Goal: Task Accomplishment & Management: Manage account settings

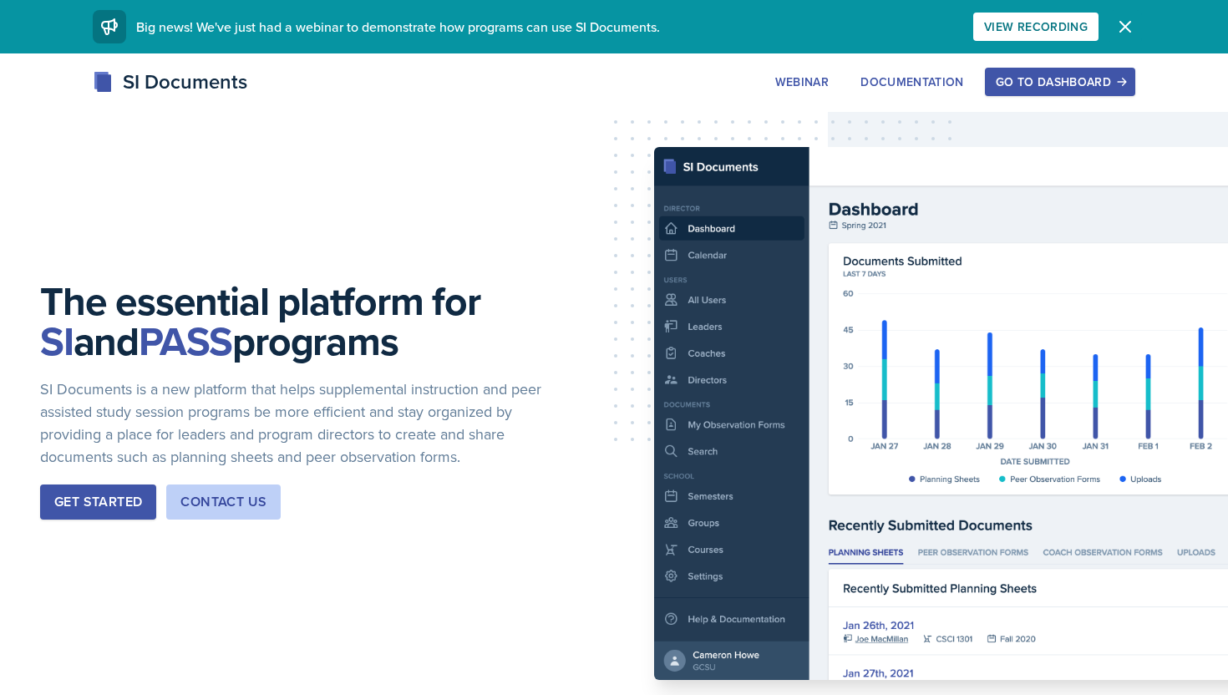
click at [1116, 19] on icon "button" at bounding box center [1125, 27] width 20 height 20
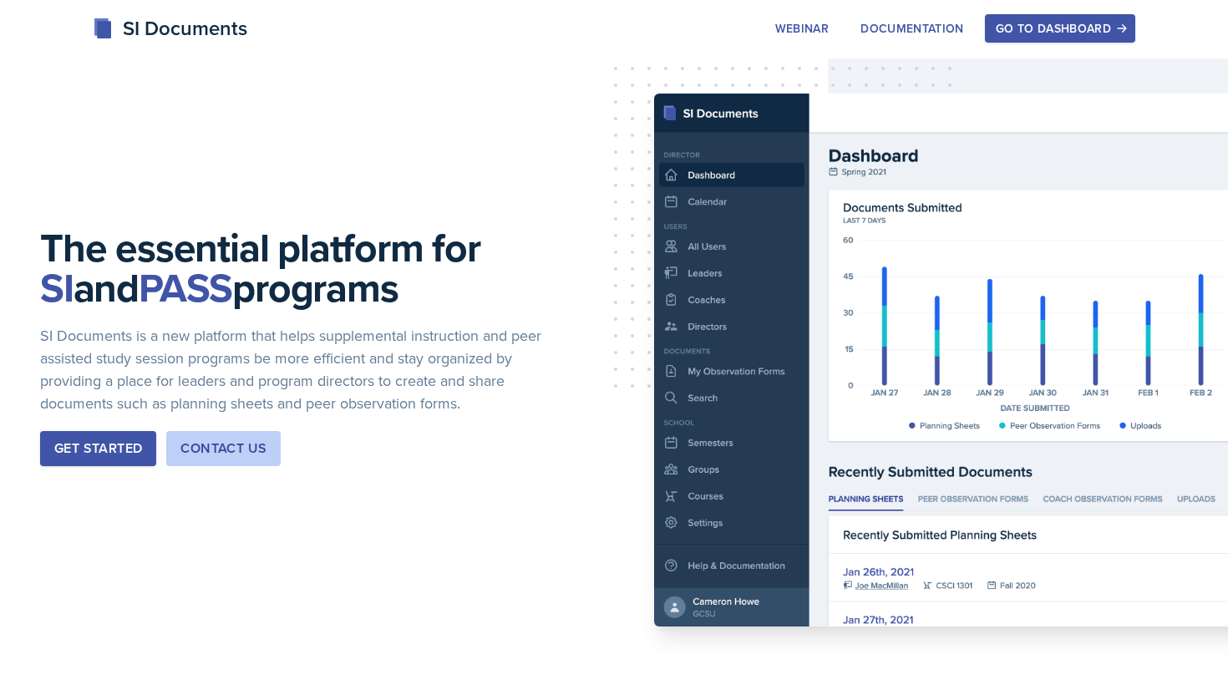
click at [82, 452] on div "Get Started" at bounding box center [98, 449] width 88 height 20
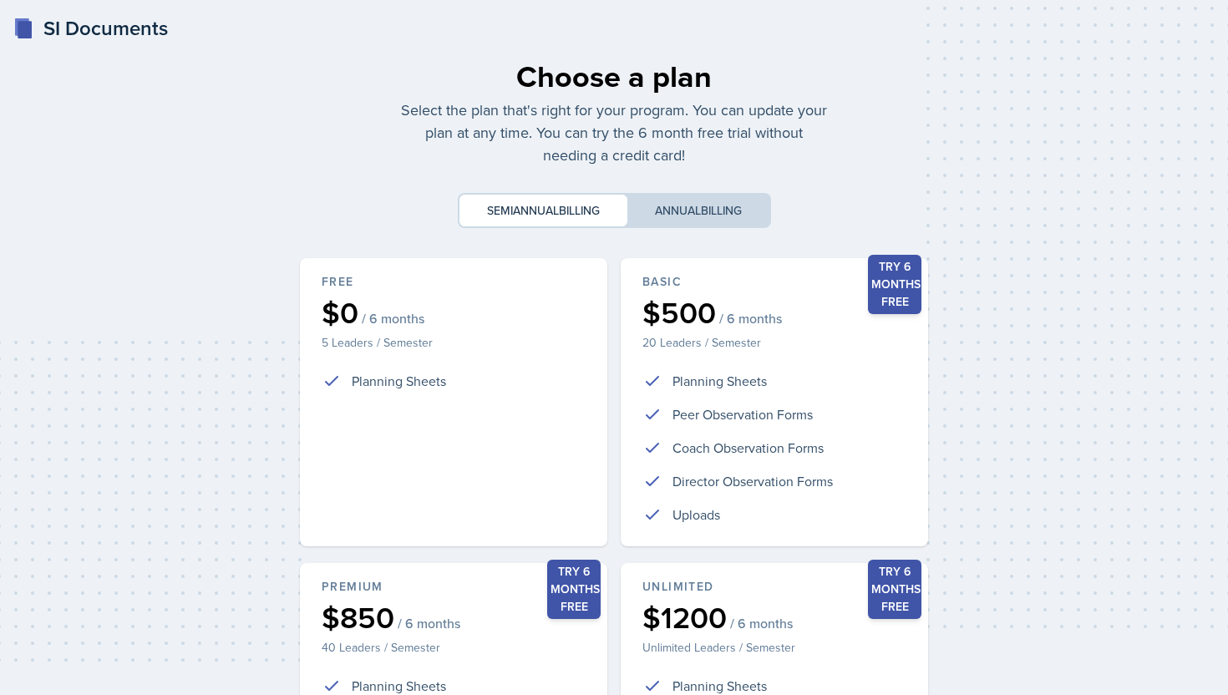
scroll to position [295, 0]
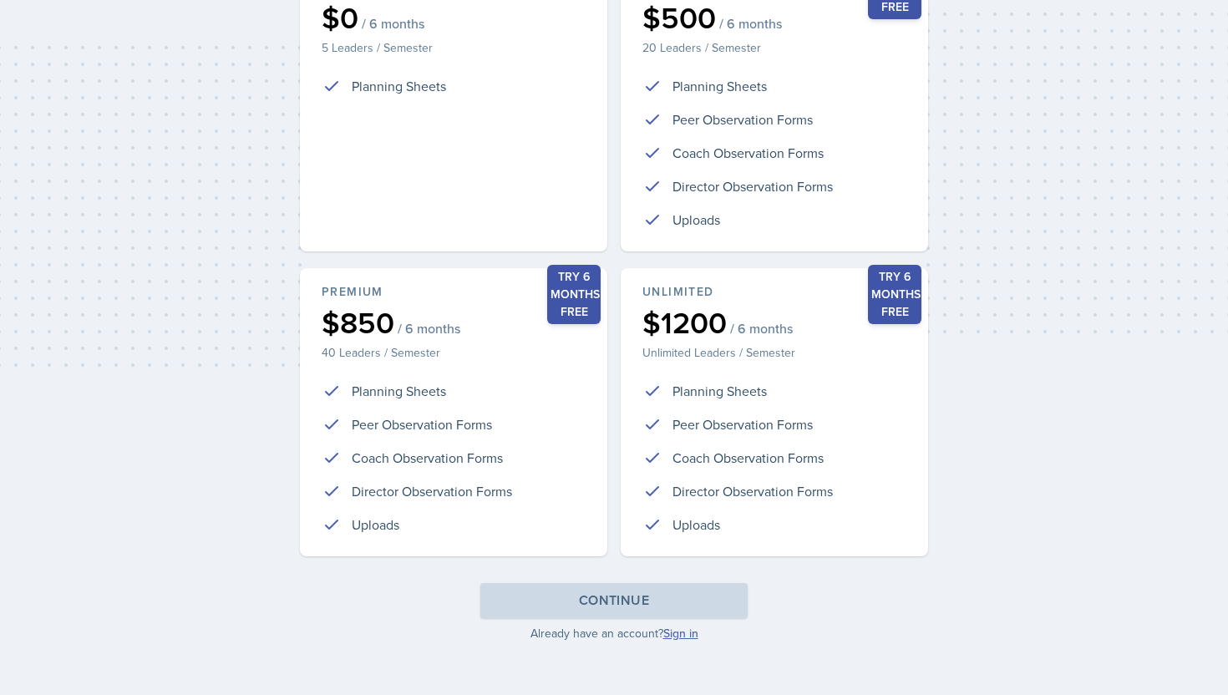
click at [683, 635] on link "Sign in" at bounding box center [680, 633] width 35 height 17
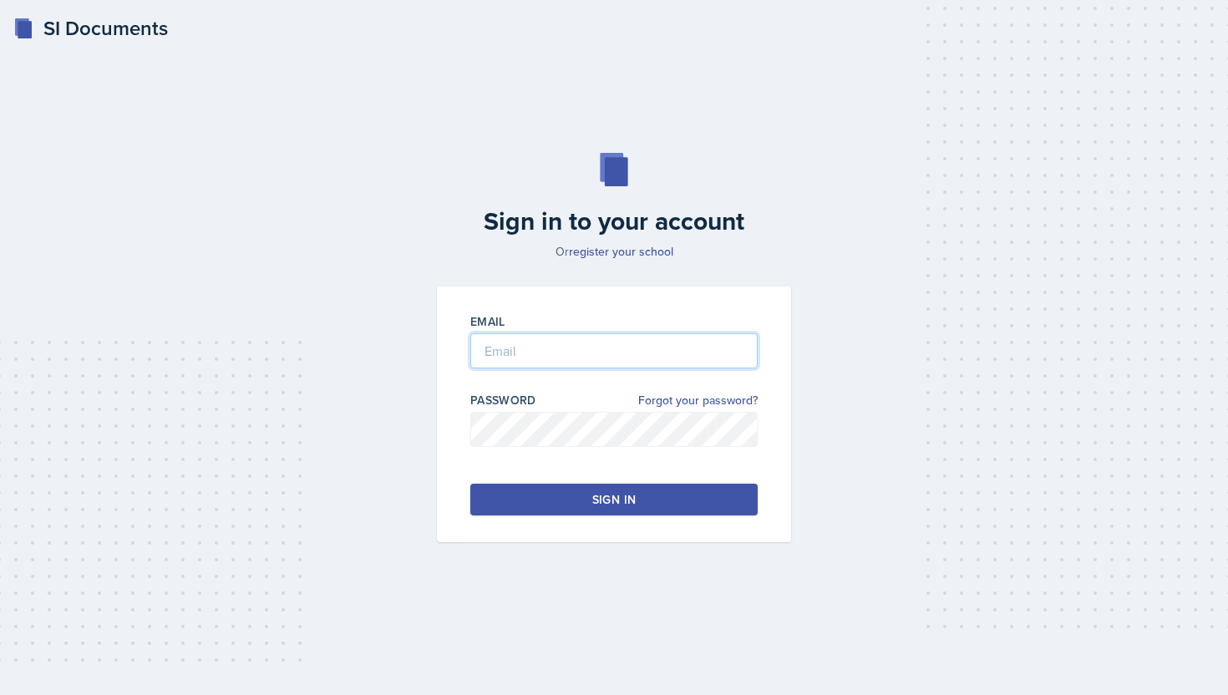
type input "[EMAIL_ADDRESS][DOMAIN_NAME]"
click at [593, 512] on button "Sign in" at bounding box center [613, 500] width 287 height 32
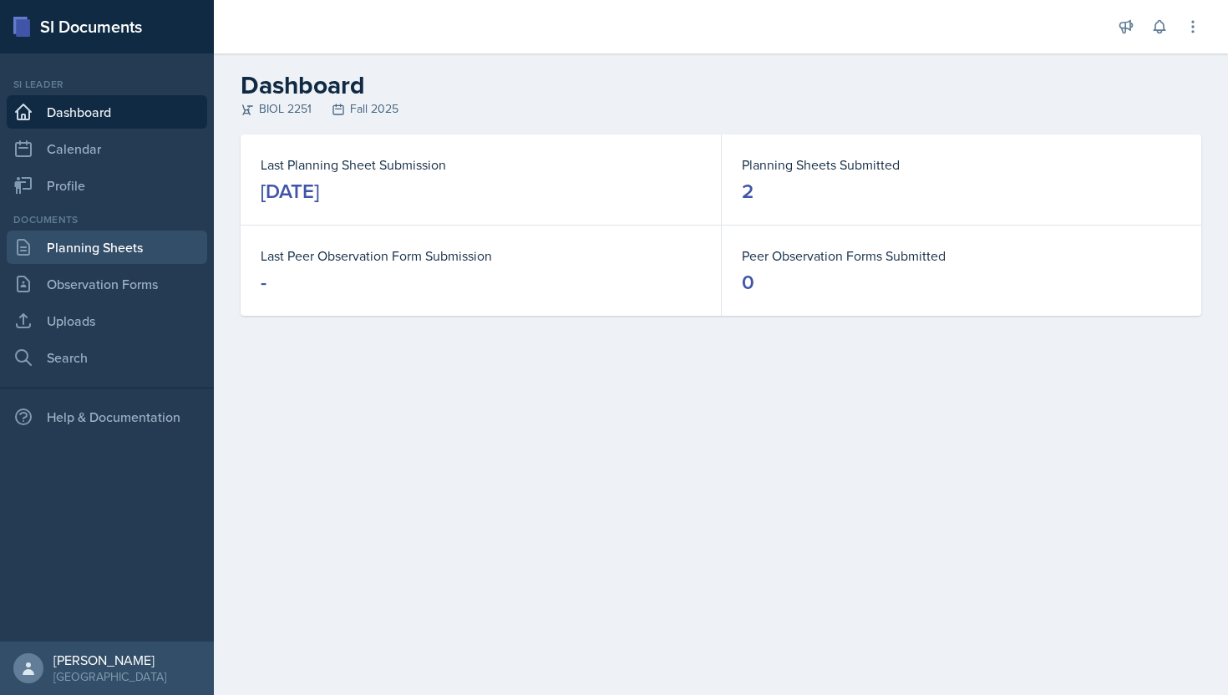
click at [121, 247] on link "Planning Sheets" at bounding box center [107, 247] width 200 height 33
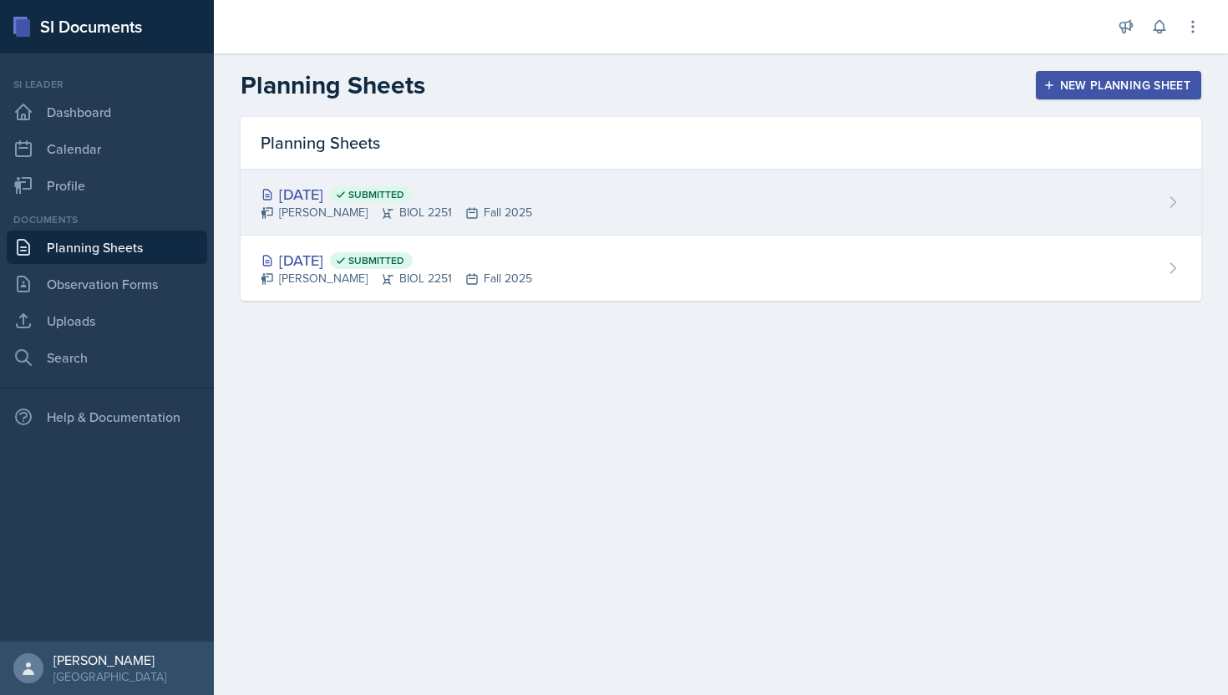
click at [311, 208] on div "[PERSON_NAME] BIOL 2251 Fall 2025" at bounding box center [396, 213] width 271 height 18
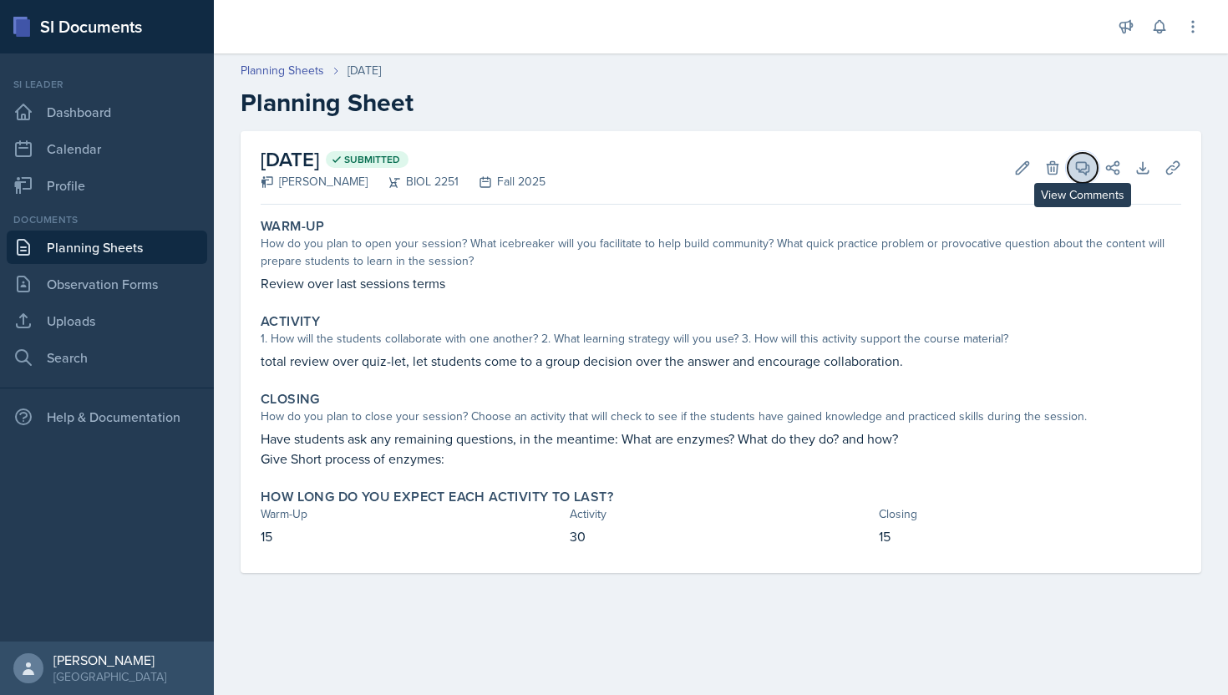
click at [1082, 164] on icon at bounding box center [1082, 168] width 17 height 17
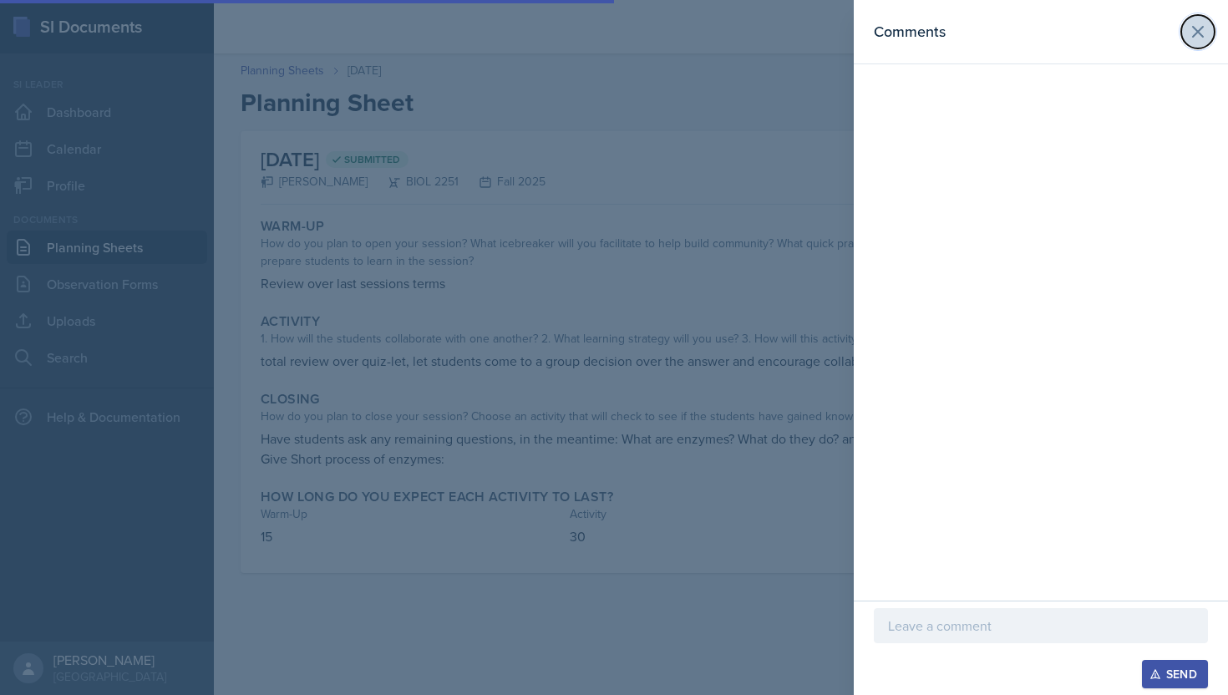
click at [1200, 37] on icon at bounding box center [1198, 32] width 20 height 20
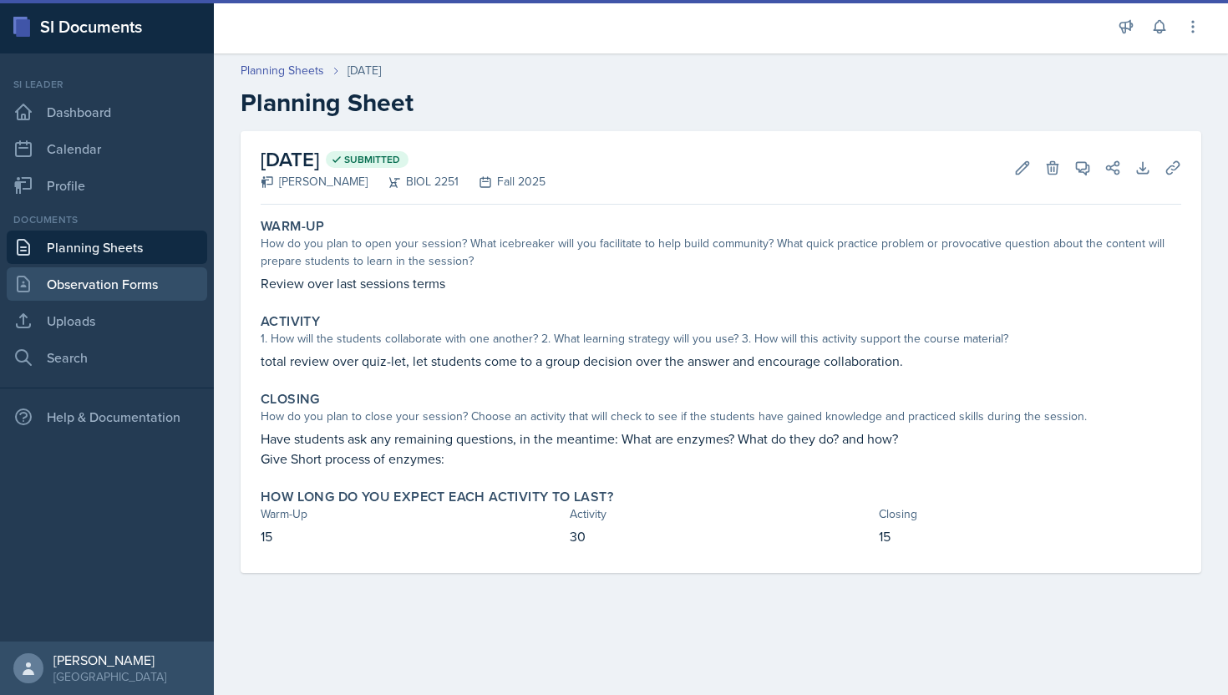
click at [134, 290] on link "Observation Forms" at bounding box center [107, 283] width 200 height 33
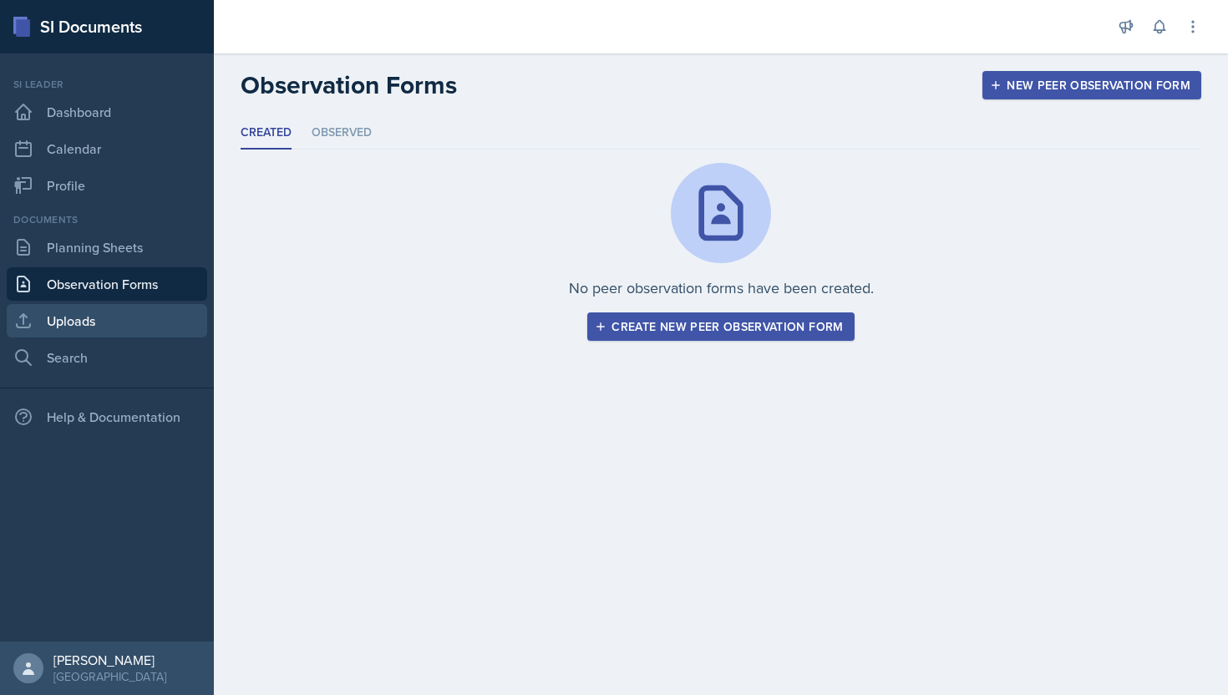
click at [151, 315] on link "Uploads" at bounding box center [107, 320] width 200 height 33
